Goal: Task Accomplishment & Management: Manage account settings

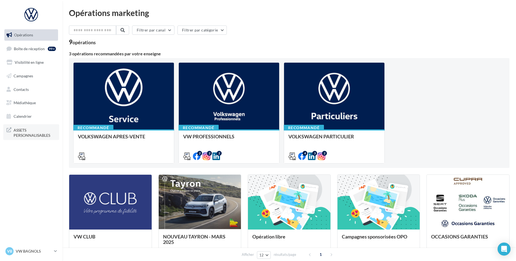
click at [32, 135] on span "ASSETS PERSONNALISABLES" at bounding box center [35, 132] width 42 height 12
click at [34, 49] on span "Boîte de réception" at bounding box center [29, 48] width 31 height 5
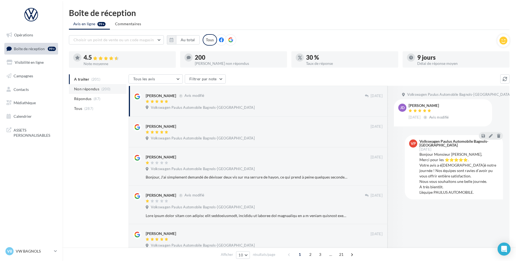
click at [93, 87] on span "Non répondus" at bounding box center [86, 88] width 25 height 5
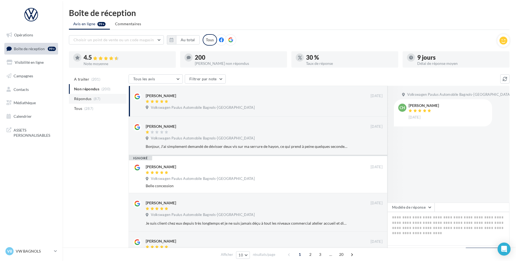
click at [87, 101] on span "Répondus" at bounding box center [83, 98] width 18 height 5
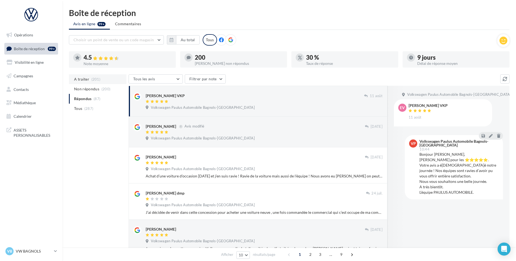
click at [94, 78] on span "(201)" at bounding box center [95, 79] width 9 height 4
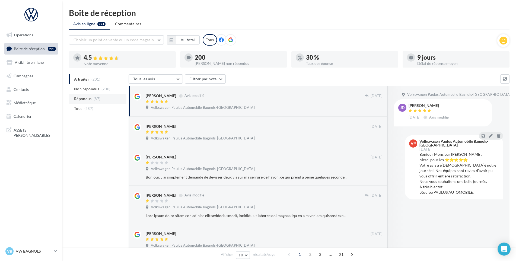
click at [90, 103] on li "Répondus (87)" at bounding box center [98, 99] width 58 height 10
